Goal: Task Accomplishment & Management: Manage account settings

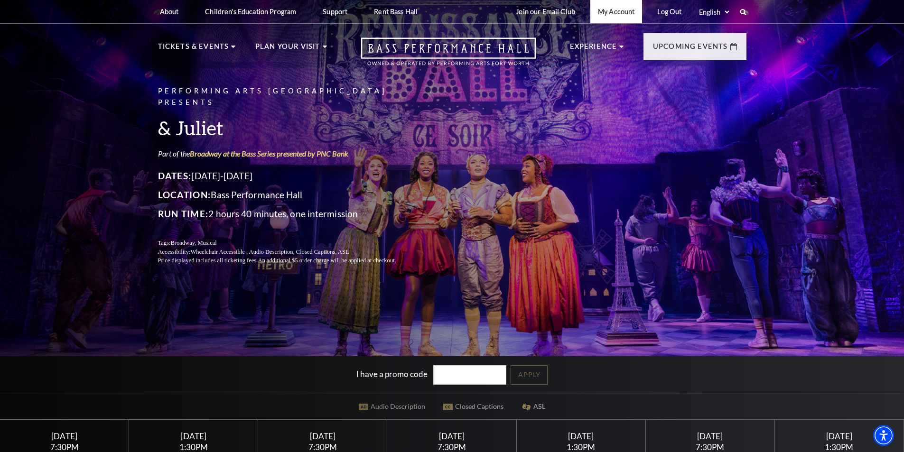
click at [627, 11] on link "My Account" at bounding box center [616, 11] width 52 height 23
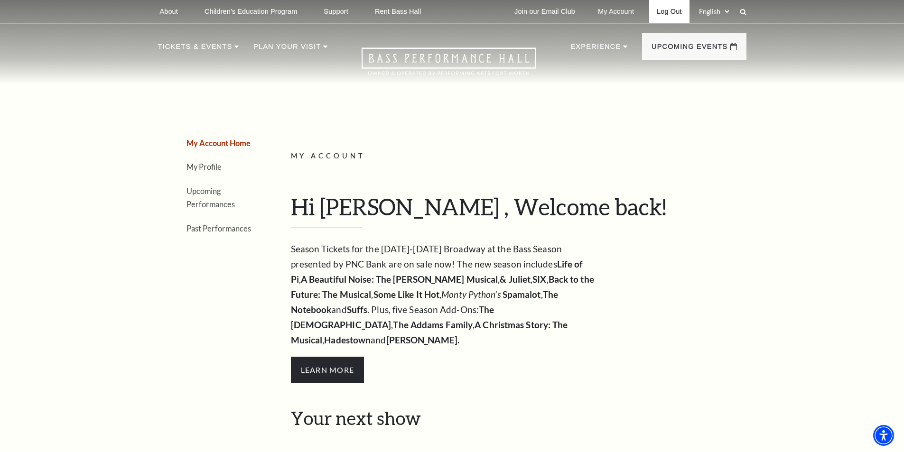
click at [675, 12] on link "Log Out" at bounding box center [669, 11] width 40 height 23
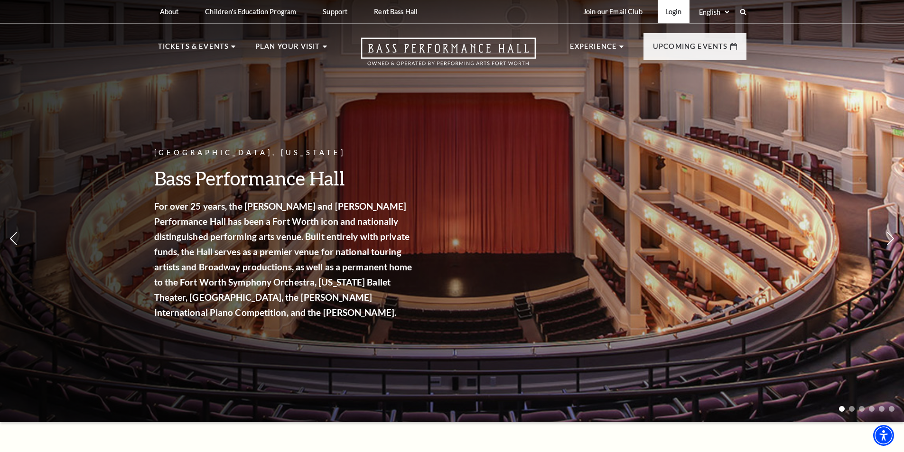
click at [669, 15] on link "Login" at bounding box center [674, 11] width 32 height 23
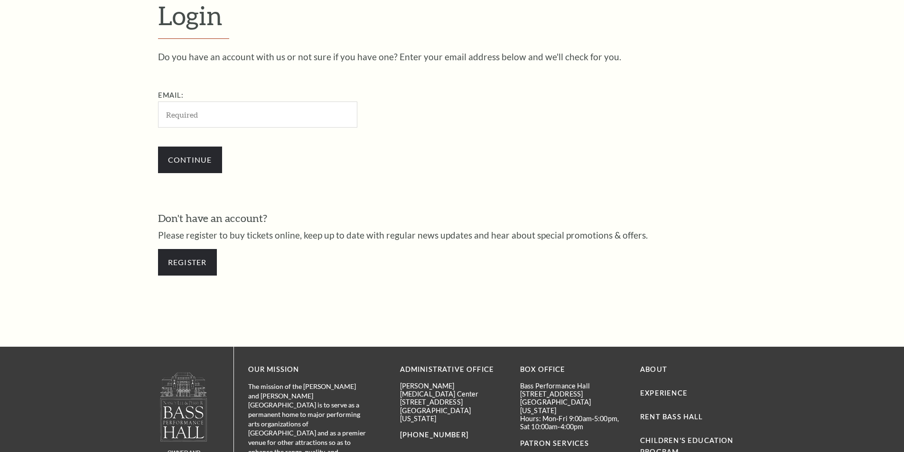
scroll to position [318, 0]
click at [283, 118] on input "Email:" at bounding box center [257, 115] width 199 height 26
click at [190, 264] on link "Register" at bounding box center [187, 262] width 59 height 27
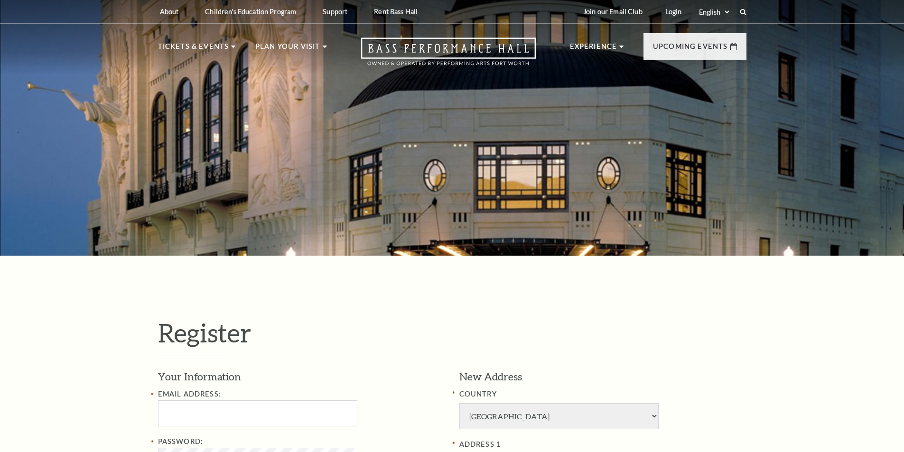
select select "1"
select select "[GEOGRAPHIC_DATA]"
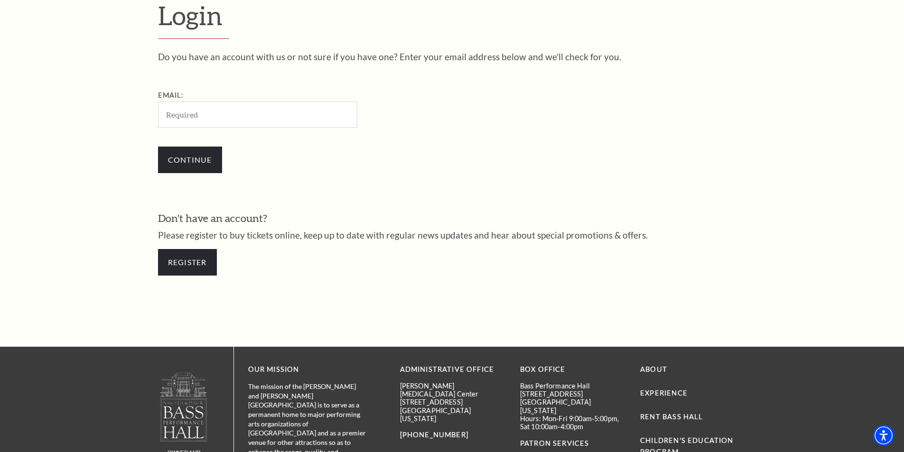
click at [225, 110] on input "Email:" at bounding box center [257, 115] width 199 height 26
type input "MILKDRINKINGLOSER@GMAIL.COM"
click at [193, 152] on input "Continue" at bounding box center [190, 160] width 64 height 27
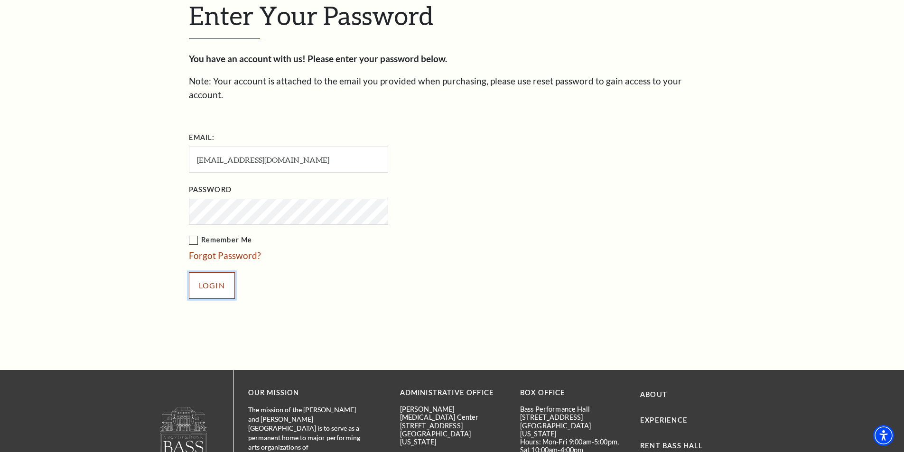
click at [213, 280] on input "Login" at bounding box center [212, 285] width 46 height 27
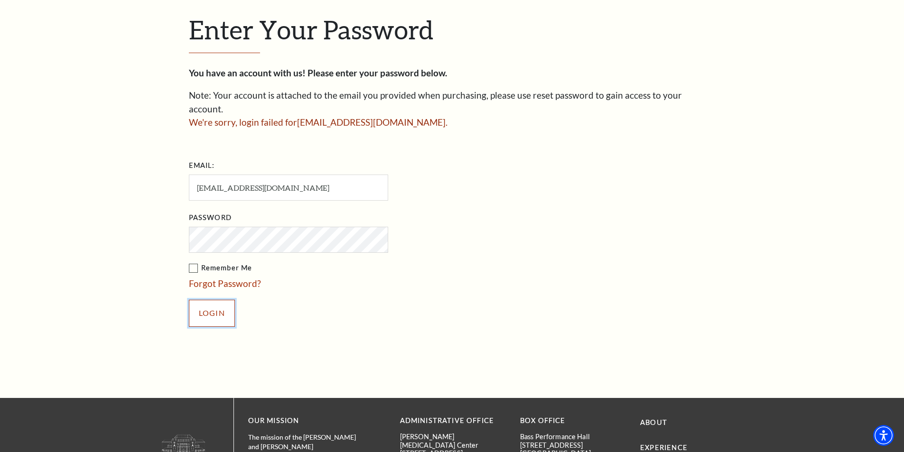
click at [206, 300] on input "Login" at bounding box center [212, 313] width 46 height 27
click at [241, 239] on ul "Email: MILKDRINKINGLOSER@GMAIL.COM Password Remember Me Forgot Password? Login" at bounding box center [343, 247] width 309 height 178
click at [194, 300] on input "Login" at bounding box center [212, 313] width 46 height 27
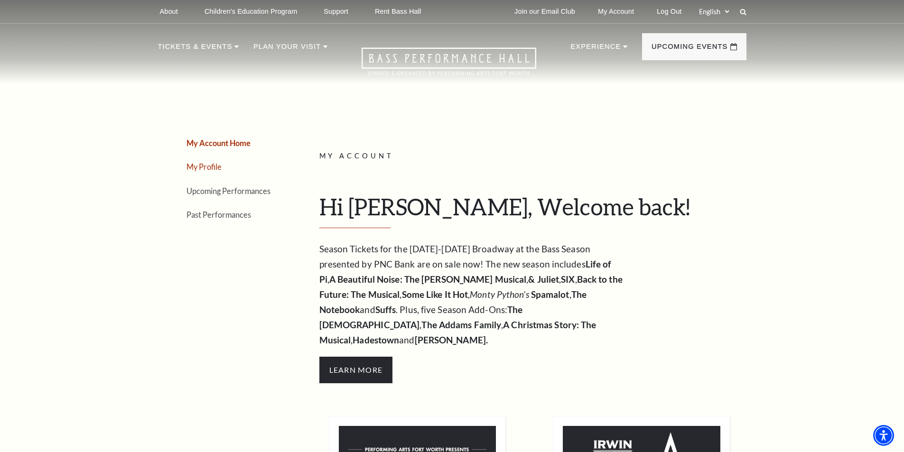
click at [213, 167] on link "My Profile" at bounding box center [204, 166] width 35 height 9
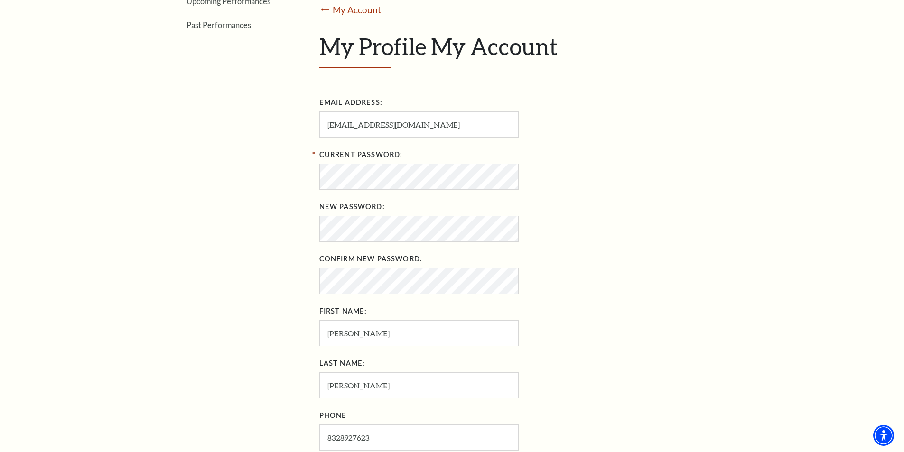
scroll to position [285, 0]
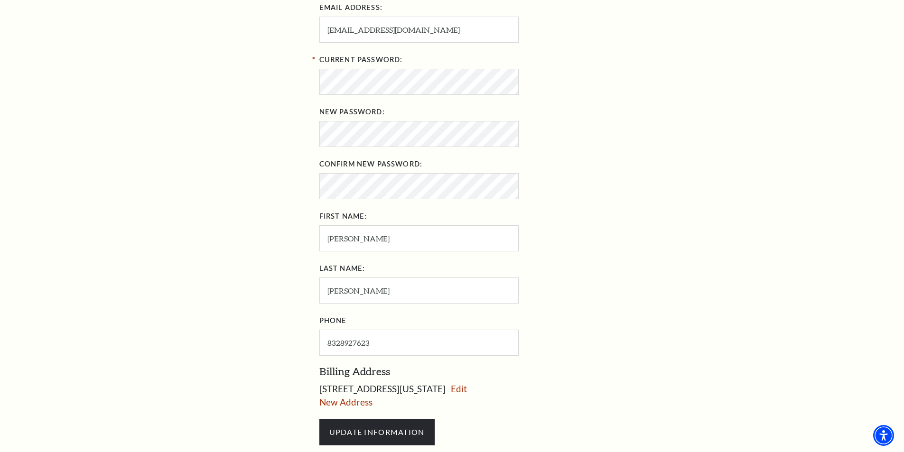
click at [263, 231] on div "My Account Home My Profile Upcoming Performances Past Performances" at bounding box center [221, 160] width 126 height 713
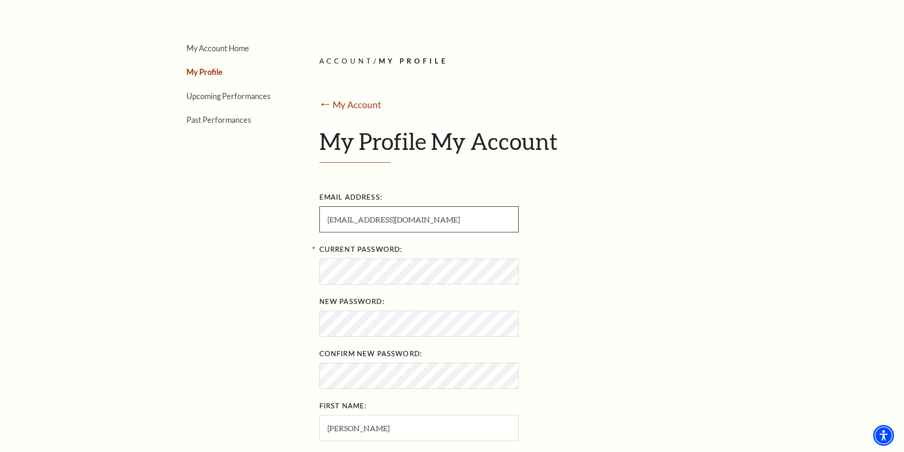
drag, startPoint x: 493, startPoint y: 219, endPoint x: 307, endPoint y: 226, distance: 185.7
click at [307, 226] on div "My Account Home My Profile Upcoming Performances Past Performances Loading... A…" at bounding box center [452, 350] width 589 height 713
click at [493, 222] on input "[EMAIL_ADDRESS][DOMAIN_NAME]" at bounding box center [418, 219] width 199 height 26
drag, startPoint x: 487, startPoint y: 221, endPoint x: 246, endPoint y: 215, distance: 240.2
click at [246, 215] on div "My Account Home My Profile Upcoming Performances Past Performances Loading... A…" at bounding box center [452, 350] width 589 height 713
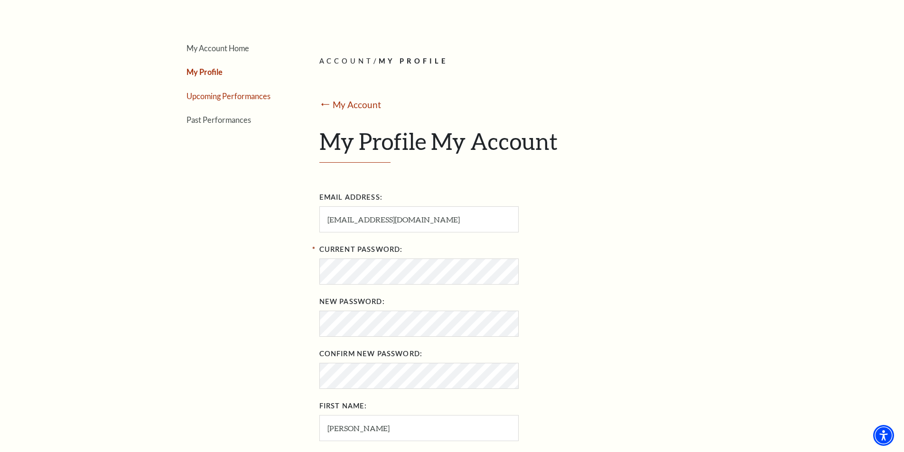
click at [243, 99] on link "Upcoming Performances" at bounding box center [229, 96] width 84 height 9
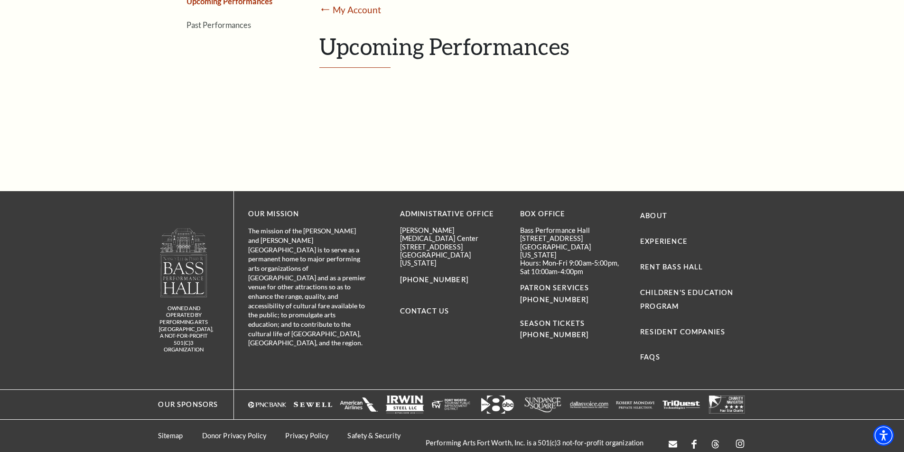
scroll to position [47, 0]
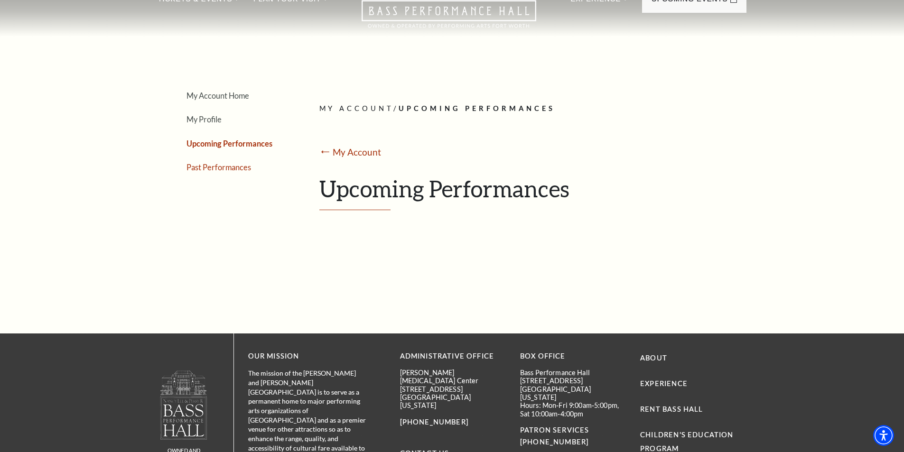
click at [218, 167] on link "Past Performances" at bounding box center [219, 167] width 65 height 9
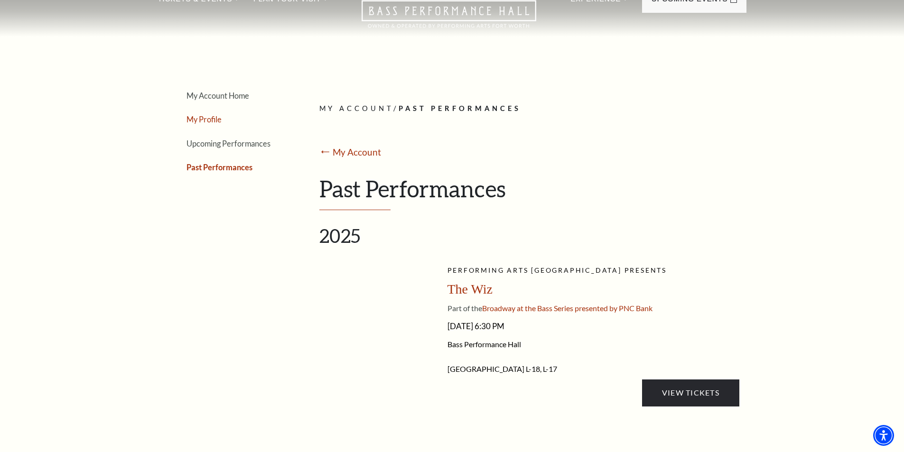
click at [213, 121] on link "My Profile" at bounding box center [204, 119] width 35 height 9
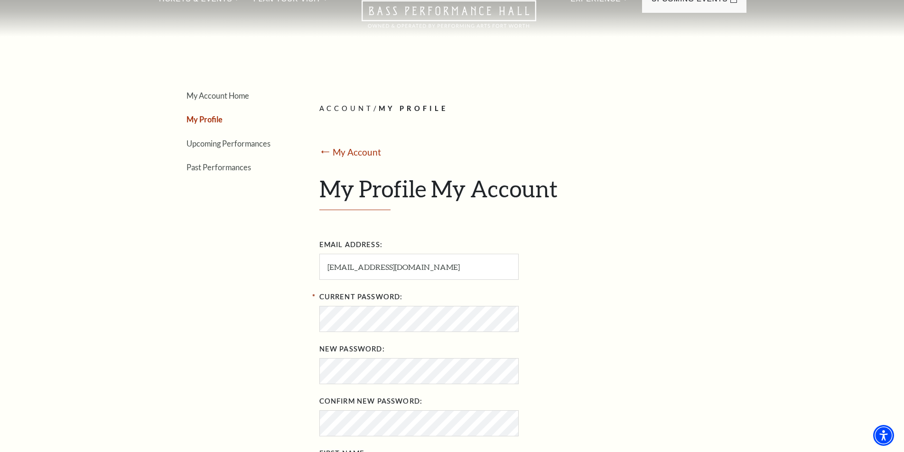
click at [198, 303] on div "My Account Home My Profile Upcoming Performances Past Performances" at bounding box center [221, 397] width 126 height 713
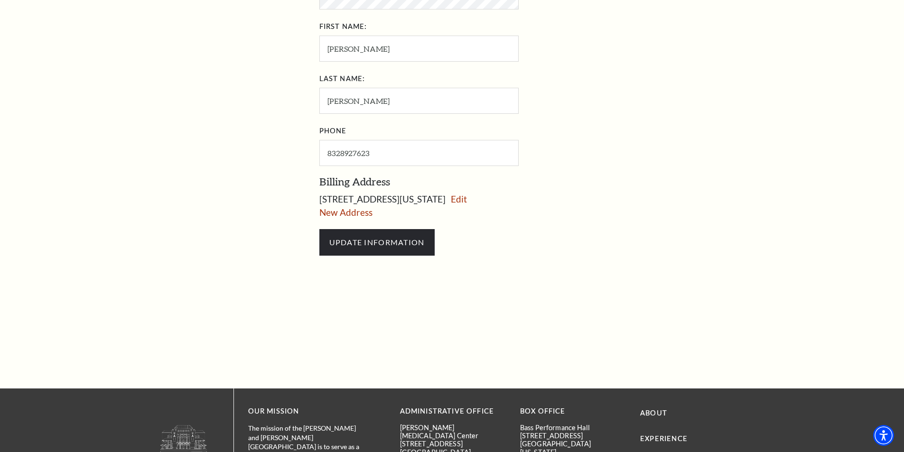
scroll to position [427, 0]
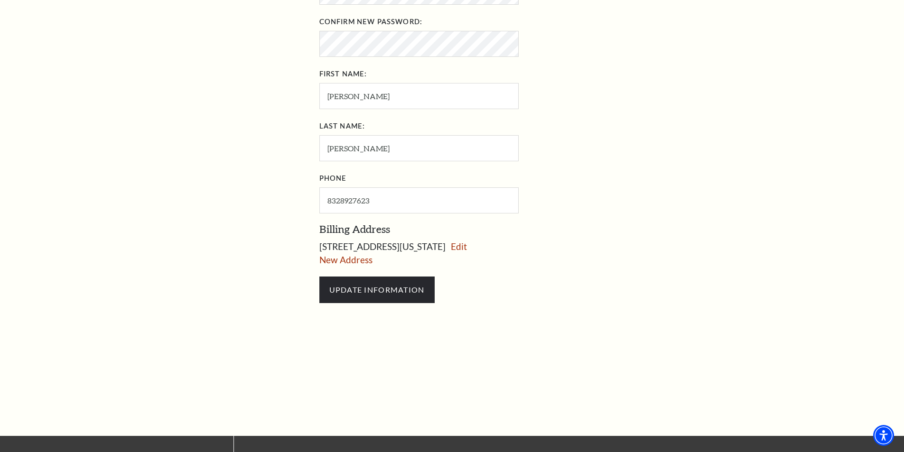
click at [378, 247] on span "[STREET_ADDRESS][US_STATE]" at bounding box center [382, 246] width 126 height 11
drag, startPoint x: 376, startPoint y: 247, endPoint x: 319, endPoint y: 246, distance: 57.0
click at [319, 246] on span "[STREET_ADDRESS][US_STATE]" at bounding box center [382, 246] width 126 height 11
copy span "1426 [GEOGRAPHIC_DATA]"
click at [798, 80] on div "My Account Home My Profile Upcoming Performances Past Performances Loading... A…" at bounding box center [452, 18] width 904 height 836
